Goal: Navigation & Orientation: Find specific page/section

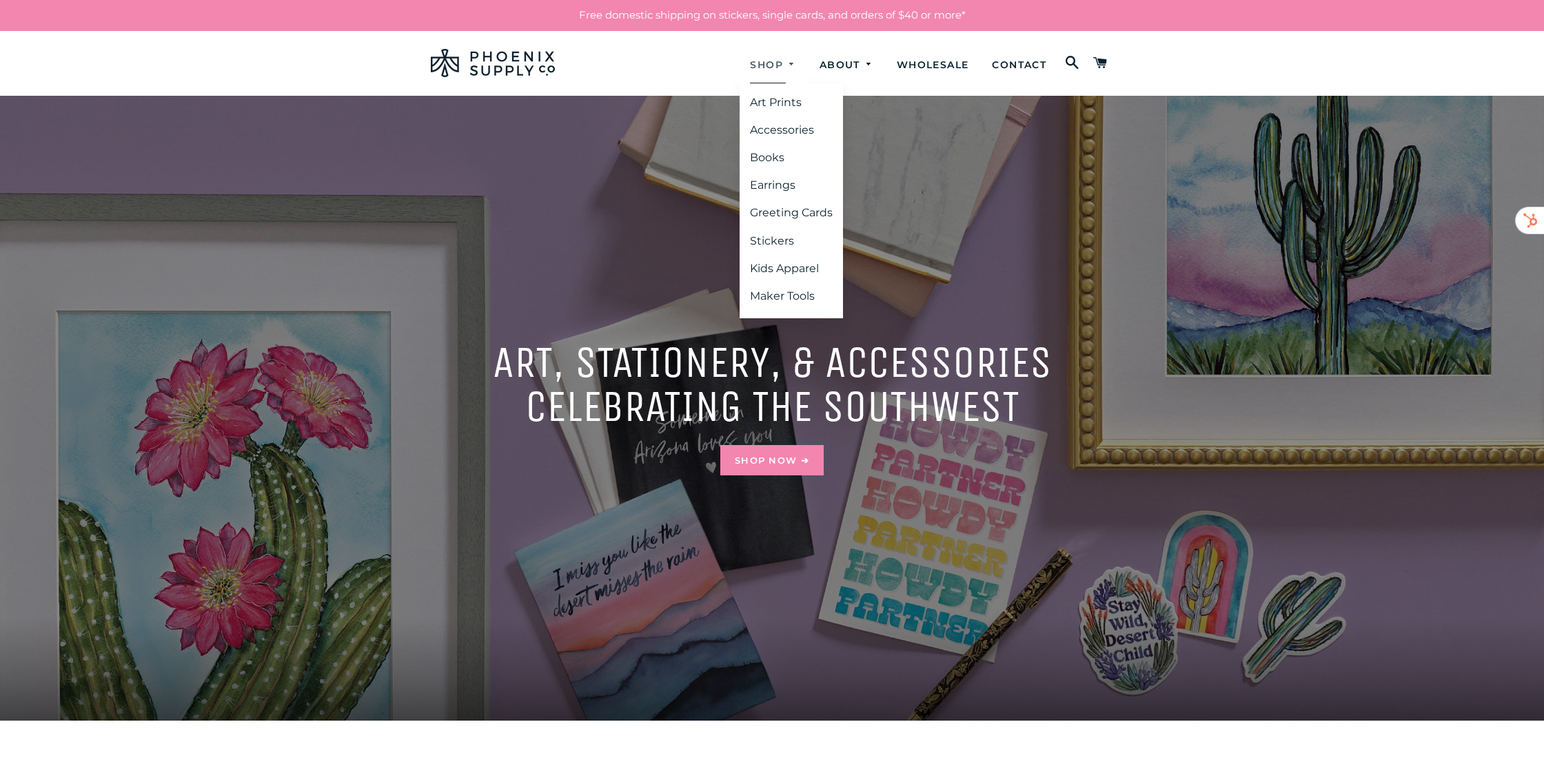
click at [762, 58] on link "Shop" at bounding box center [772, 65] width 67 height 36
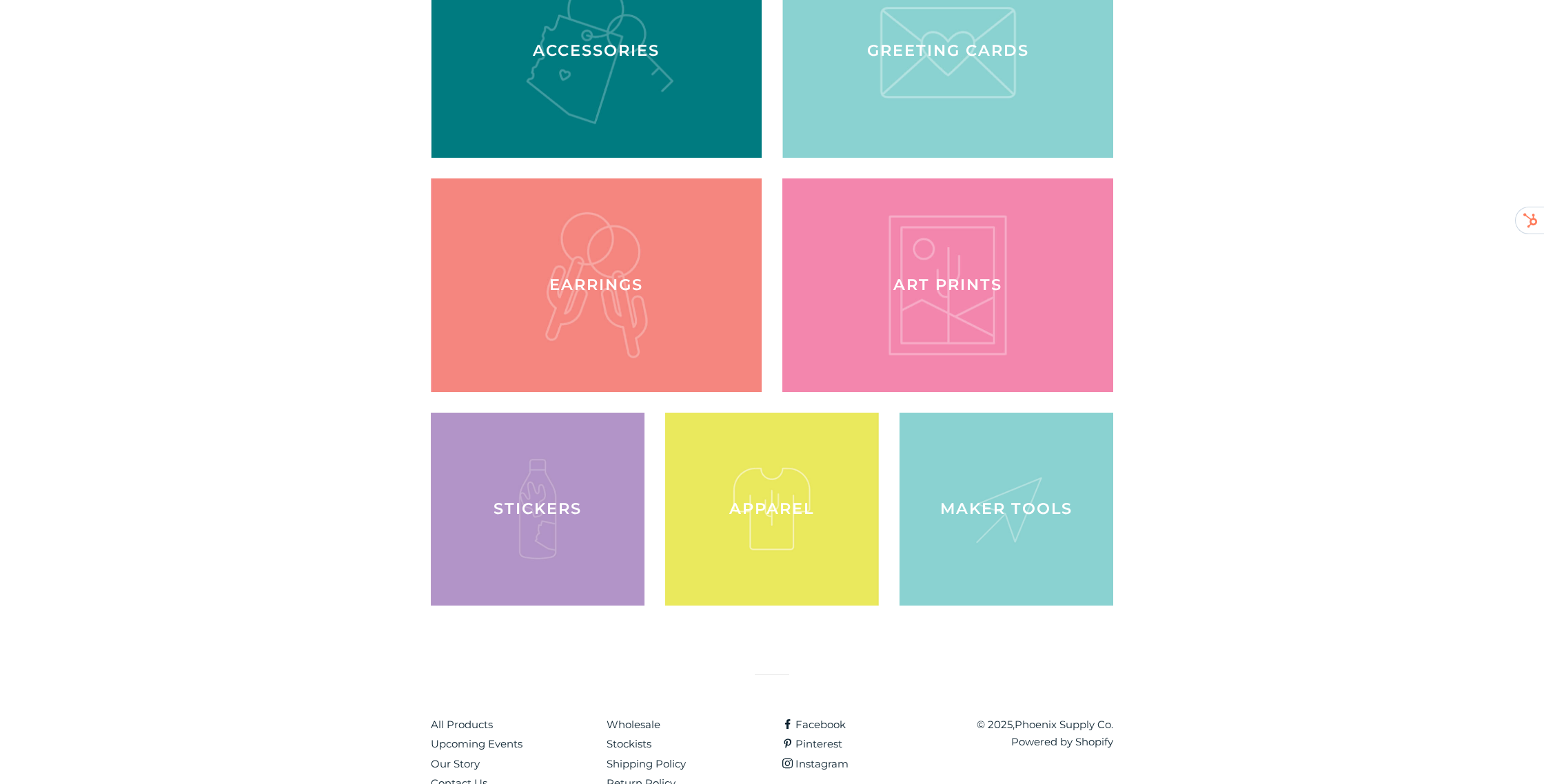
scroll to position [336, 0]
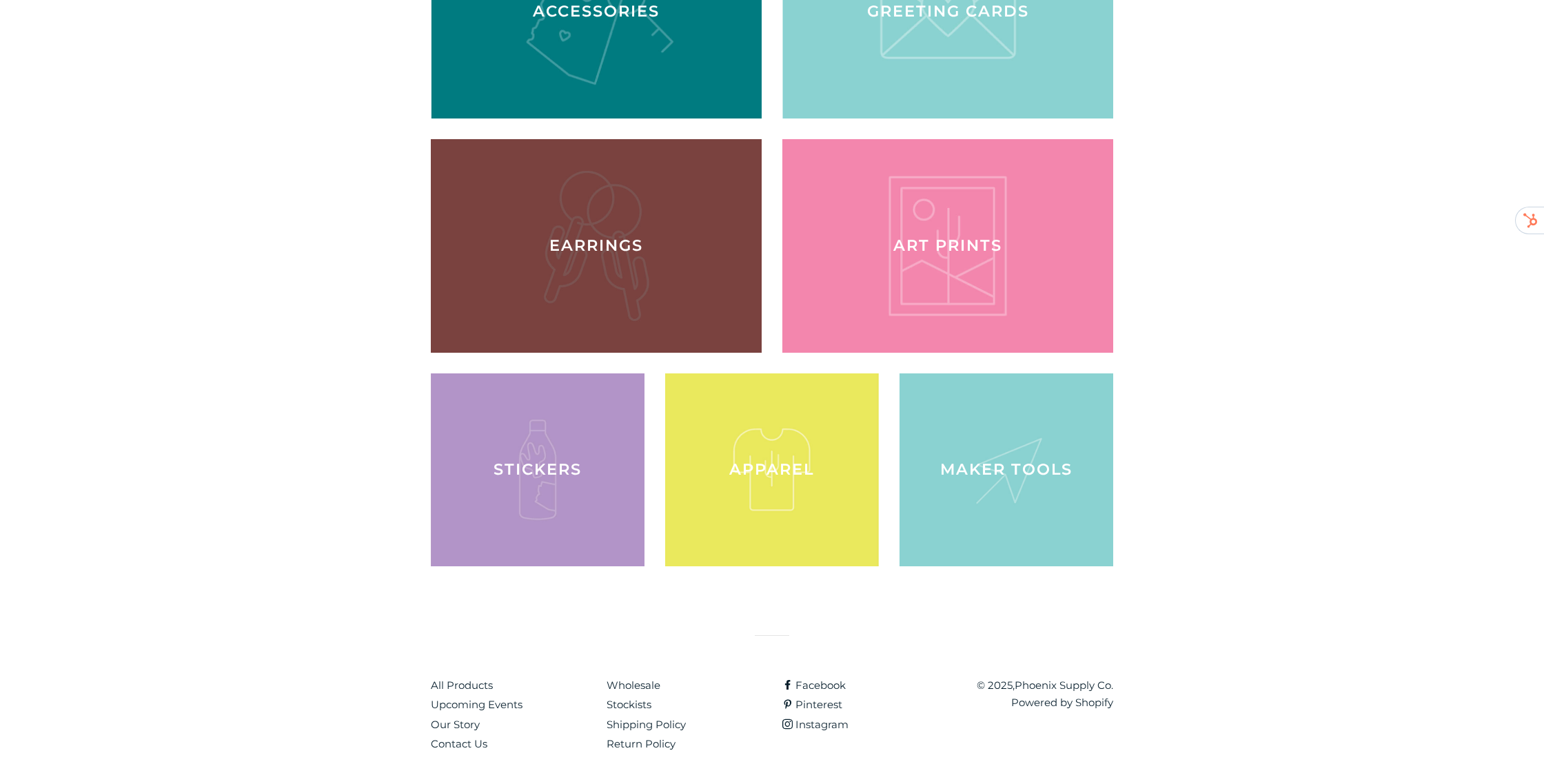
click at [534, 259] on div at bounding box center [596, 246] width 341 height 220
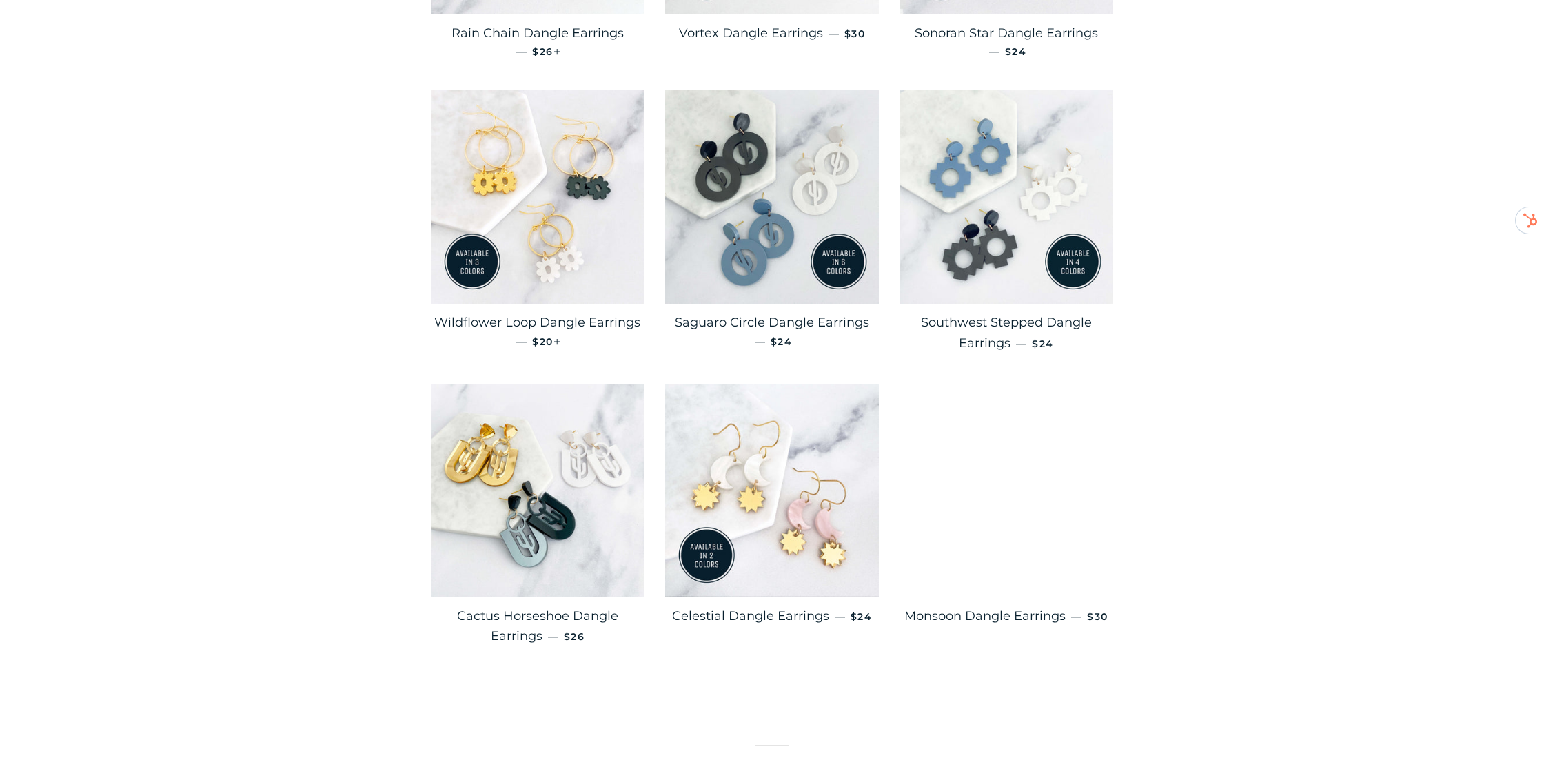
scroll to position [1974, 0]
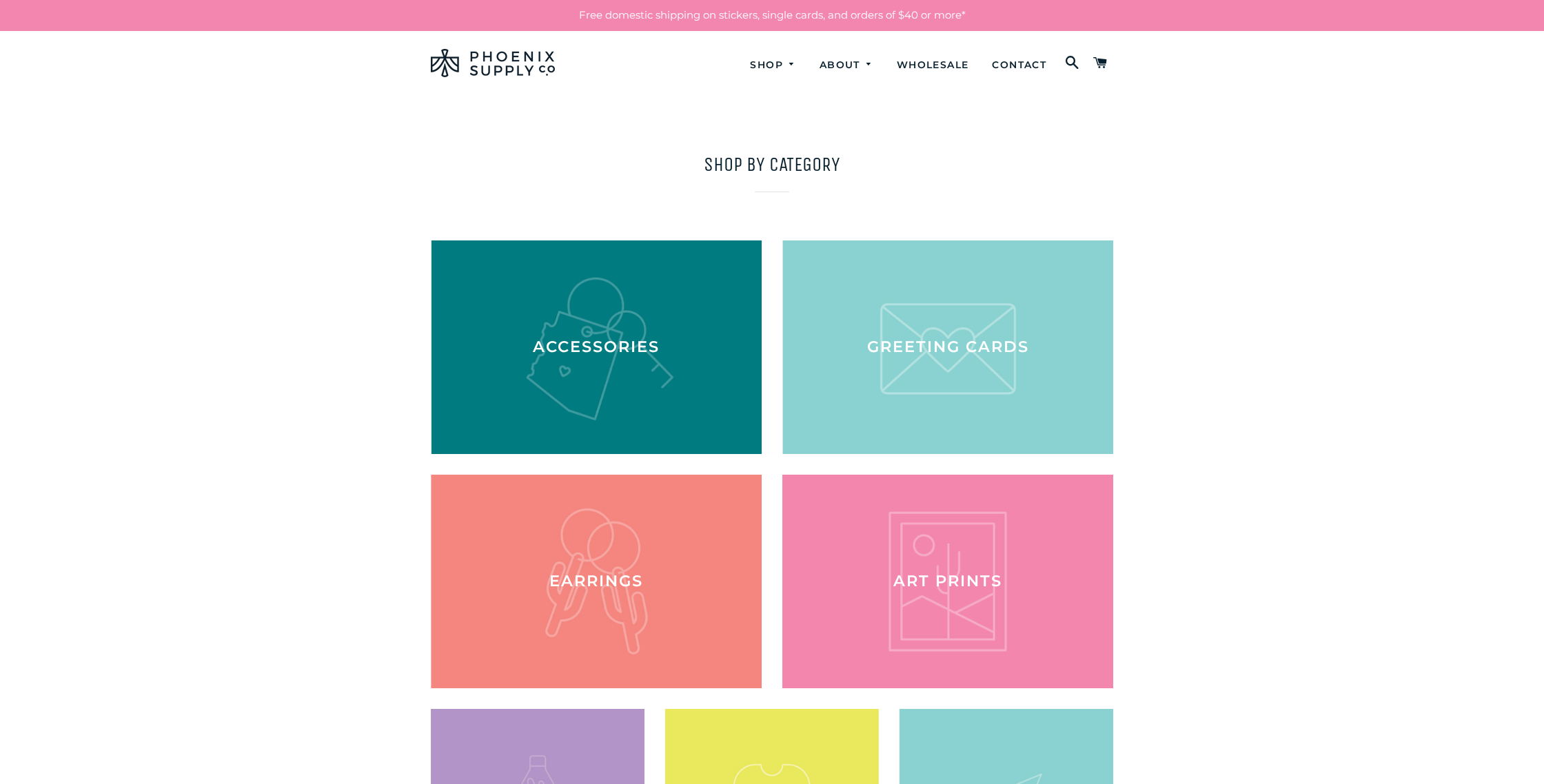
scroll to position [332, 0]
